Goal: Check status

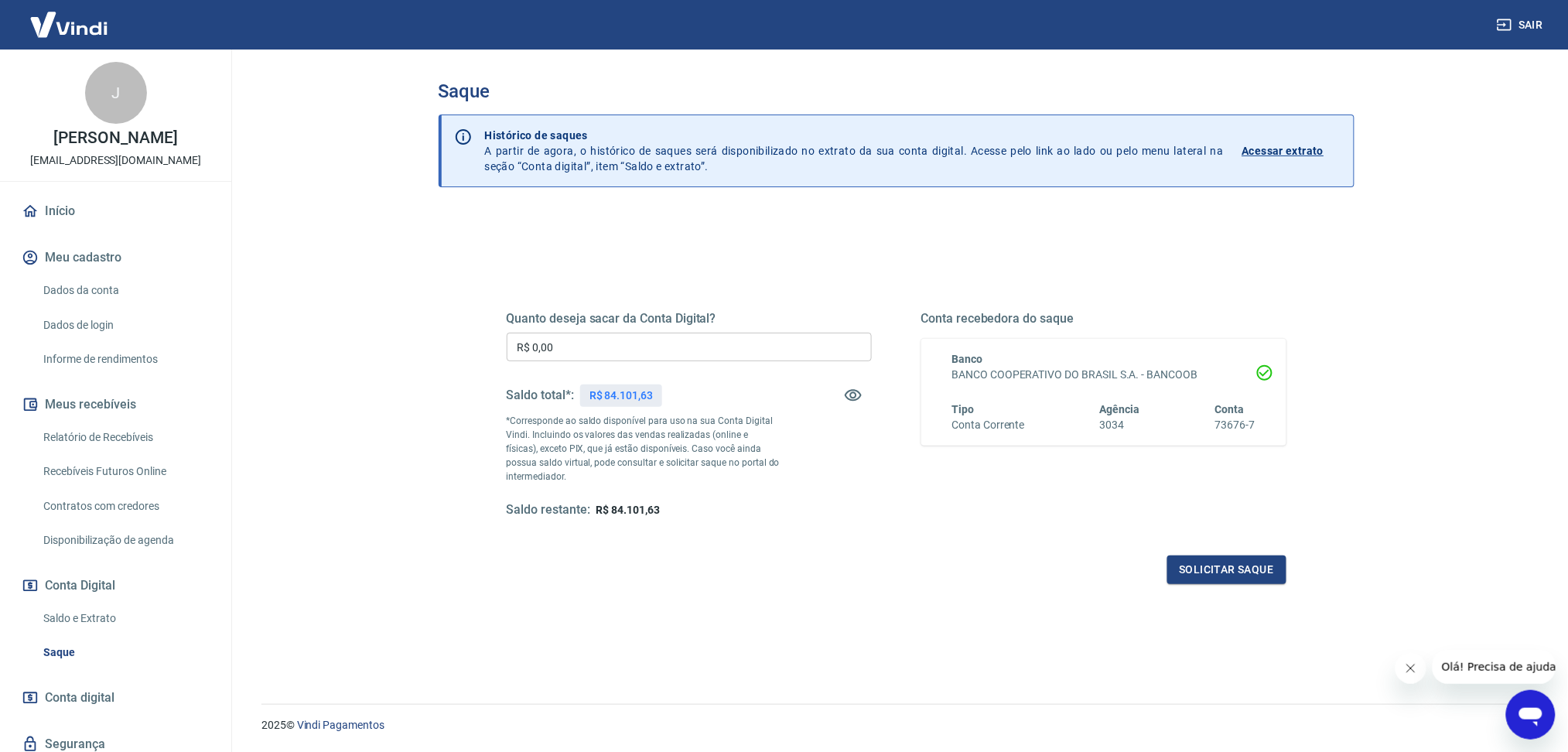
click at [66, 623] on link "Saldo e Extrato" at bounding box center [124, 618] width 176 height 31
